Goal: Transaction & Acquisition: Purchase product/service

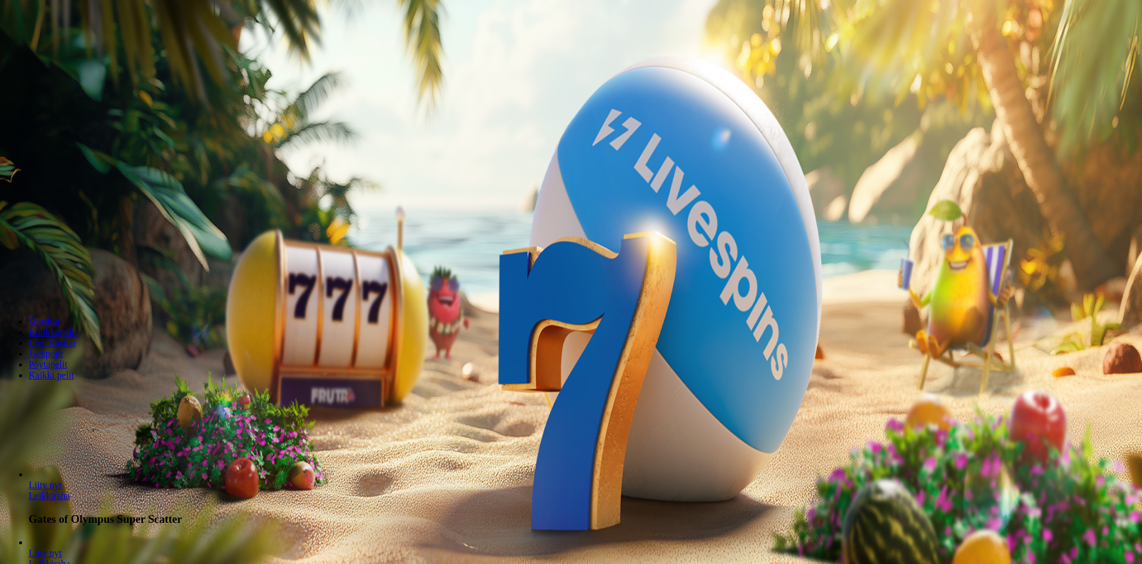
drag, startPoint x: 57, startPoint y: 129, endPoint x: 58, endPoint y: 137, distance: 8.4
click at [68, 48] on span "Kirjaudu" at bounding box center [82, 43] width 29 height 9
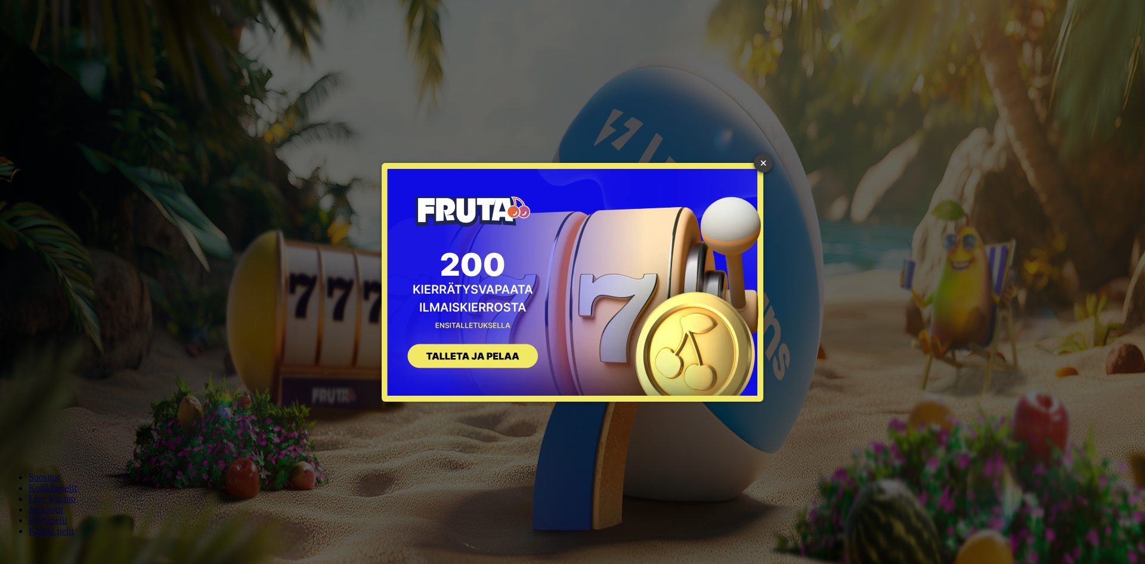
click at [765, 162] on link "×" at bounding box center [763, 162] width 19 height 19
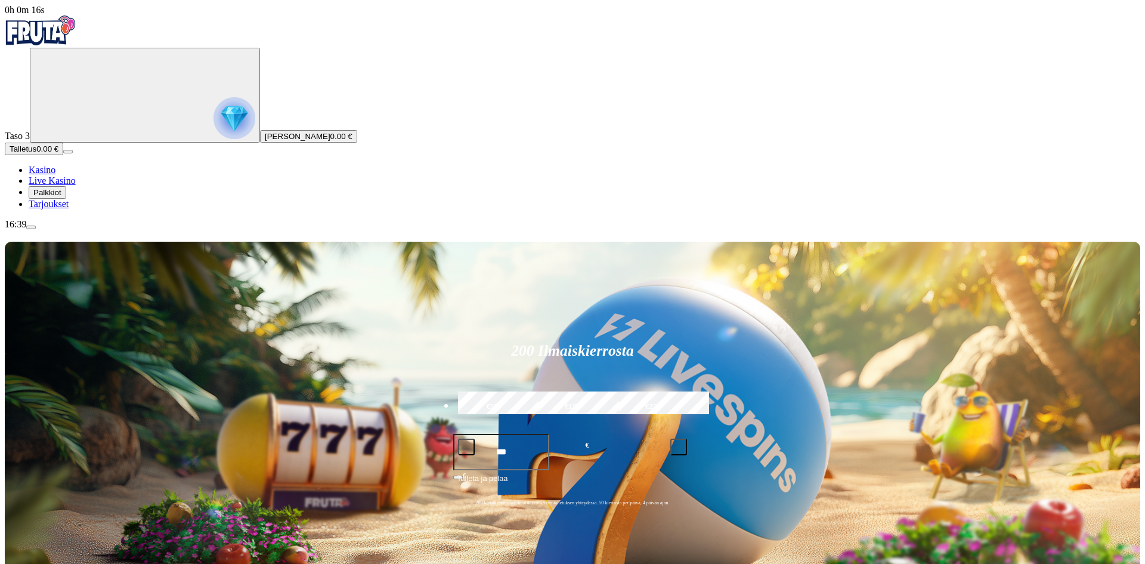
click at [61, 197] on span "Palkkiot" at bounding box center [47, 192] width 28 height 9
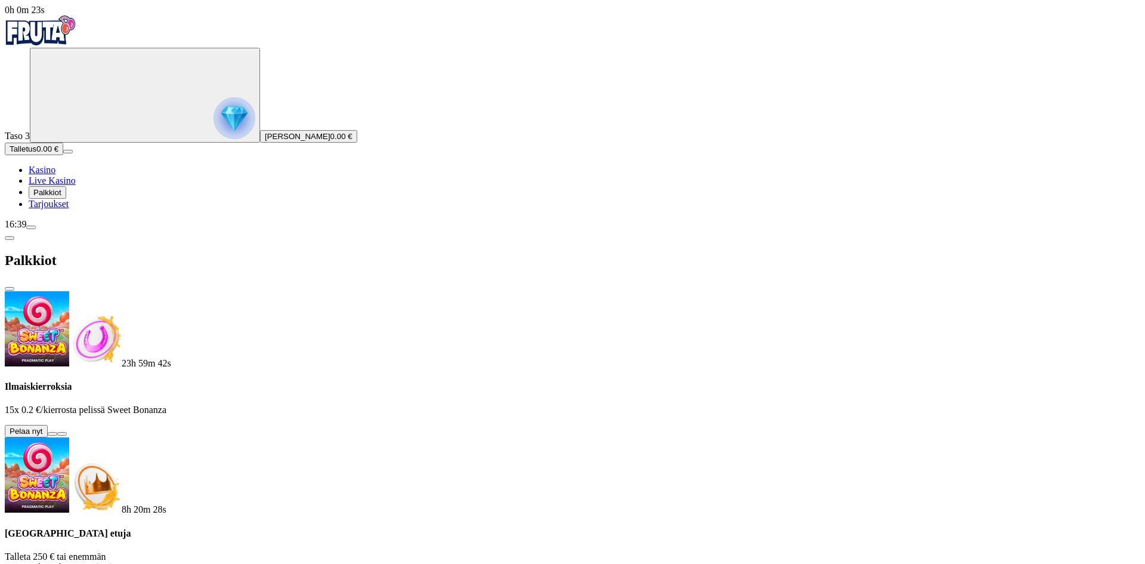
click at [57, 432] on button at bounding box center [53, 434] width 10 height 4
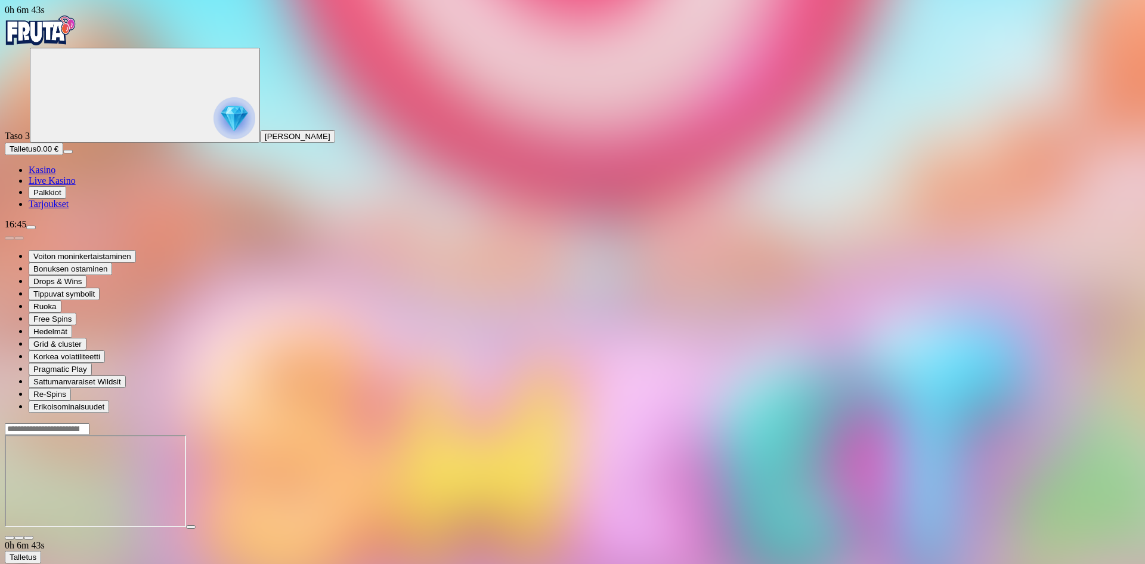
click at [61, 197] on span "Palkkiot" at bounding box center [47, 192] width 28 height 9
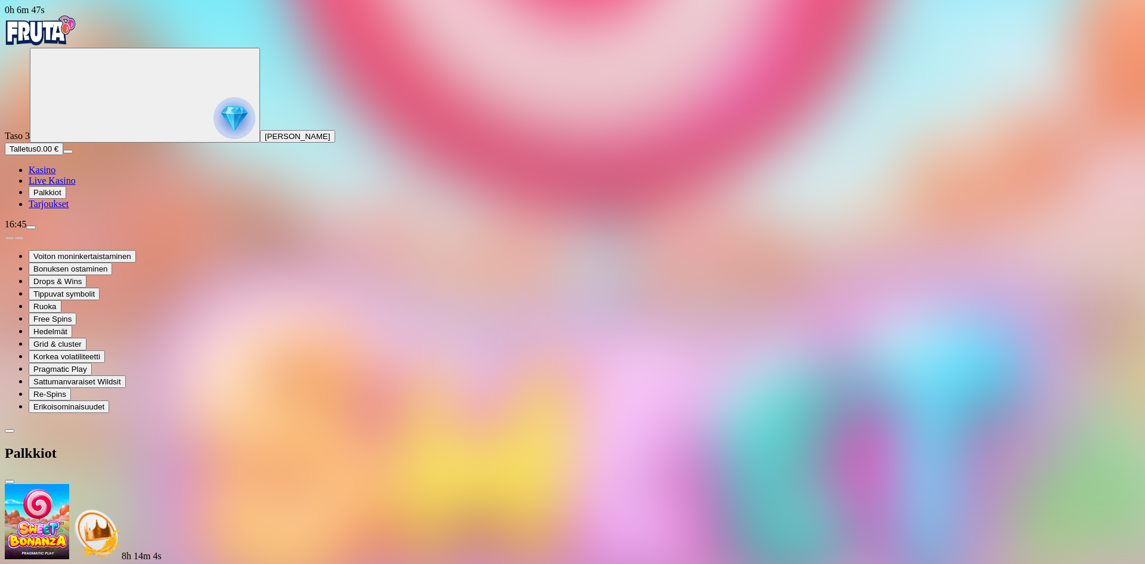
scroll to position [60, 0]
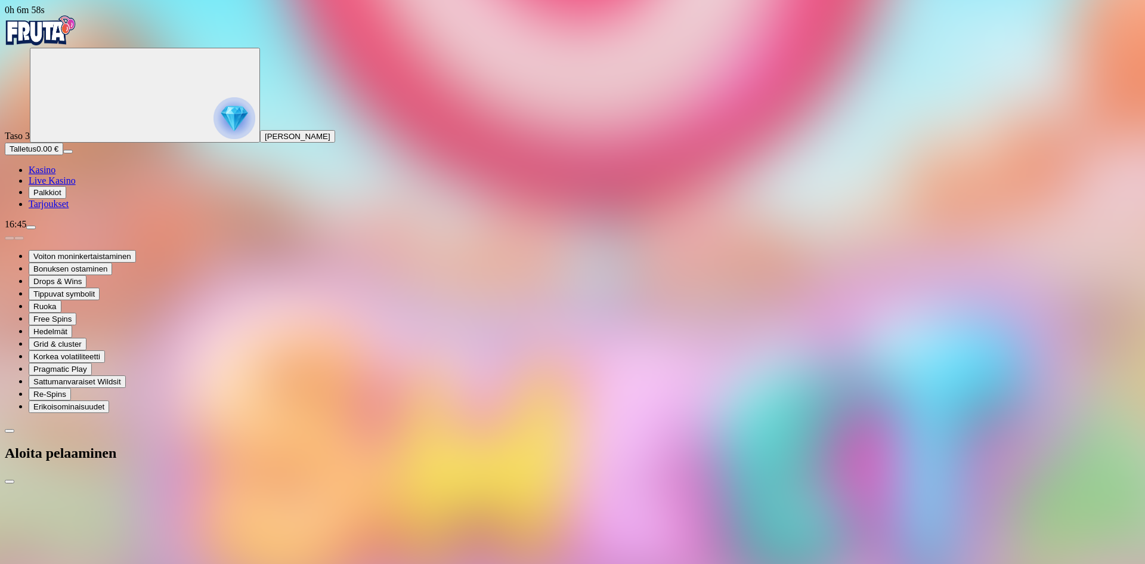
type input "*"
type input "**"
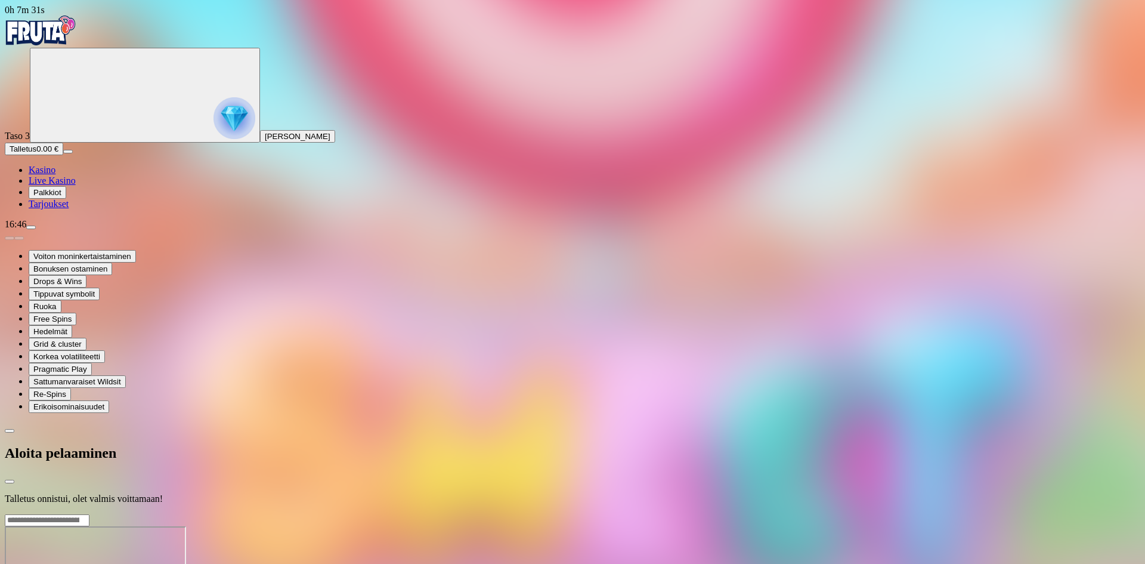
click at [76, 44] on img "Primary" at bounding box center [41, 31] width 72 height 30
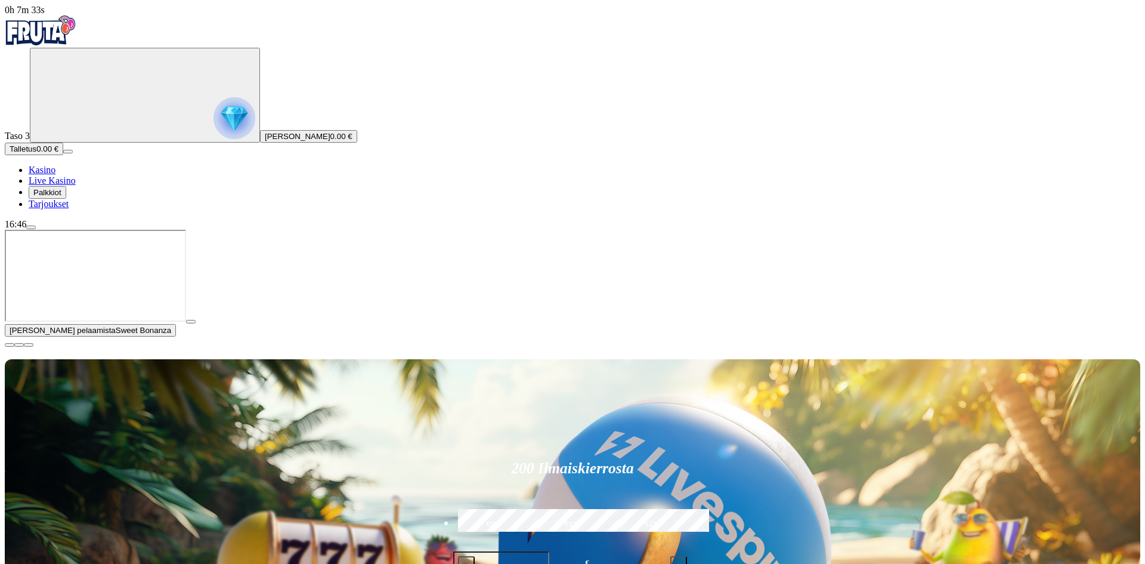
click at [10, 345] on span "close icon" at bounding box center [10, 345] width 0 height 0
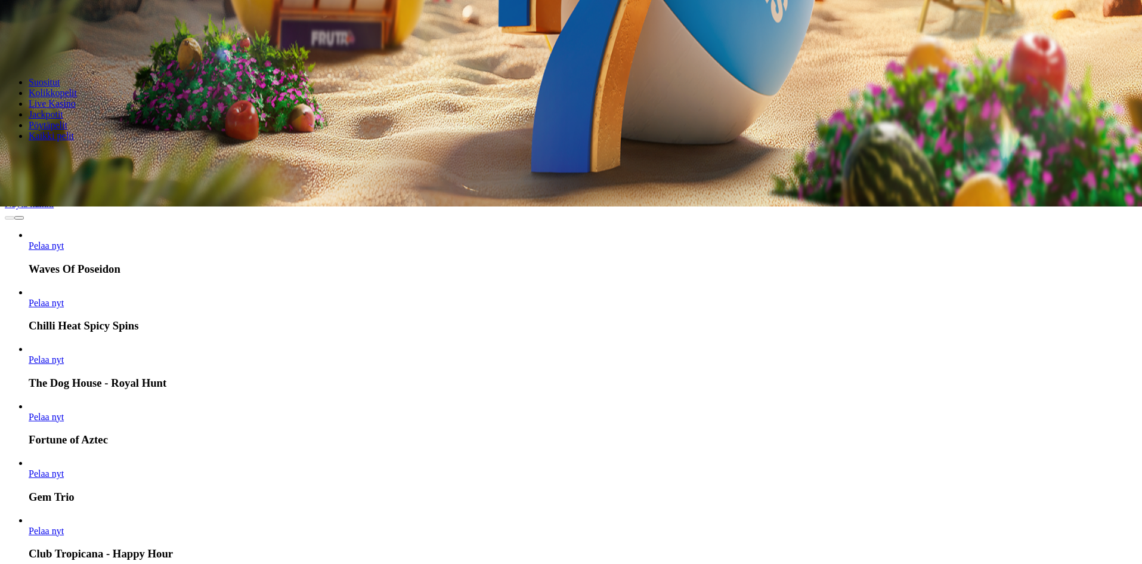
scroll to position [358, 0]
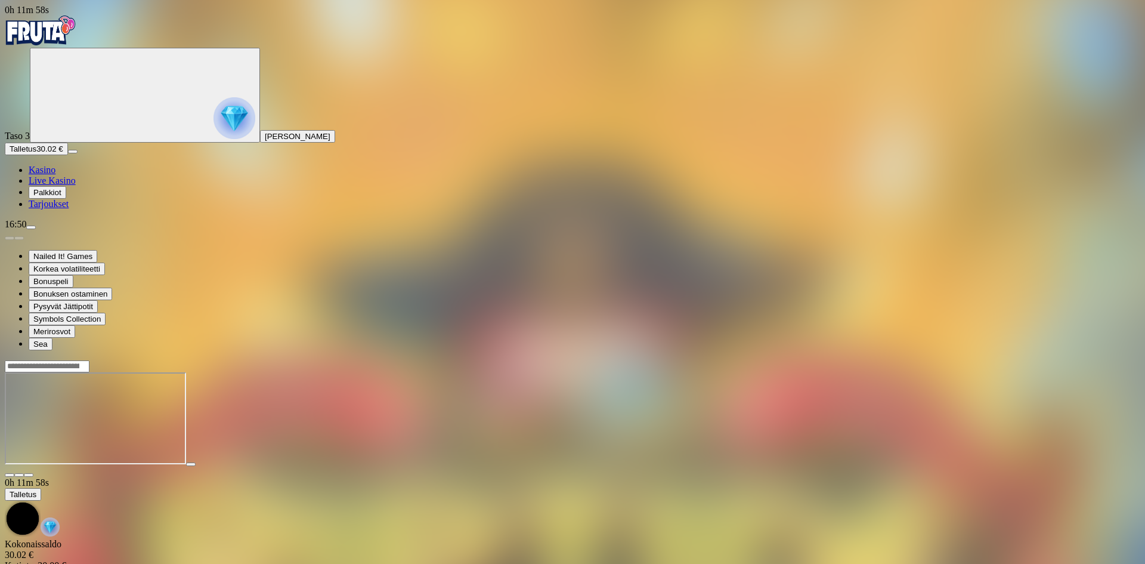
click at [59, 31] on img "Primary" at bounding box center [41, 31] width 72 height 30
